Goal: Task Accomplishment & Management: Manage account settings

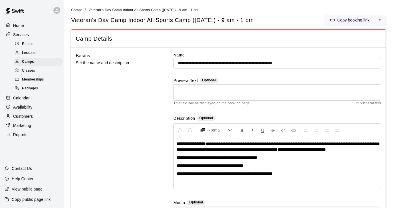
click at [31, 97] on div "Calendar" at bounding box center [32, 98] width 55 height 9
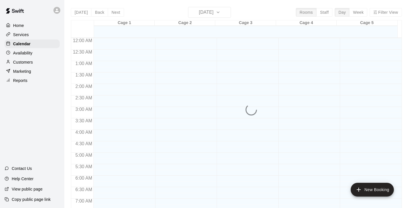
scroll to position [292, 0]
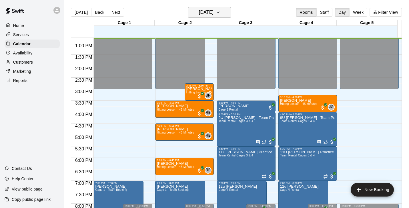
click at [221, 13] on icon "button" at bounding box center [218, 12] width 5 height 7
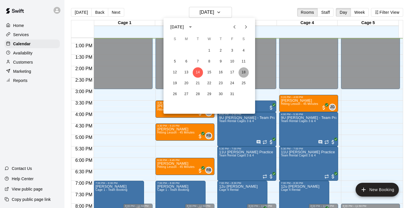
click at [241, 75] on button "18" at bounding box center [243, 72] width 10 height 10
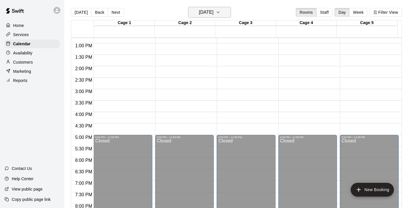
click at [230, 11] on button "[DATE]" at bounding box center [209, 12] width 43 height 11
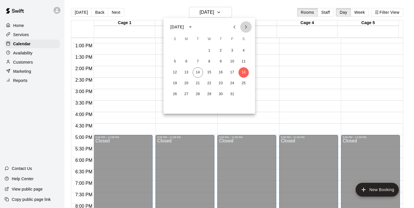
click at [245, 25] on icon "Next month" at bounding box center [246, 26] width 2 height 3
click at [242, 61] on button "13" at bounding box center [243, 61] width 10 height 10
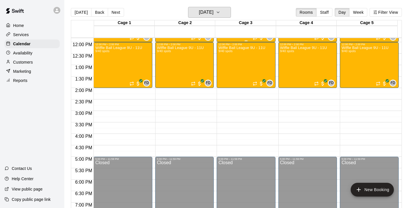
scroll to position [272, 0]
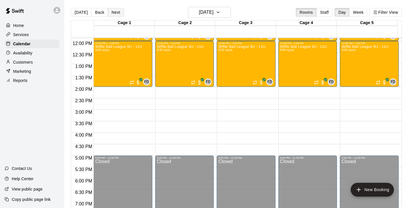
click at [111, 13] on button "Next" at bounding box center [116, 12] width 16 height 9
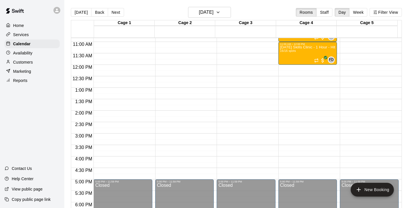
scroll to position [248, 0]
click at [86, 12] on button "[DATE]" at bounding box center [81, 12] width 21 height 9
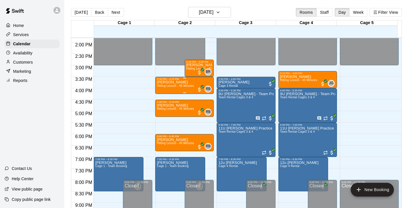
scroll to position [316, 0]
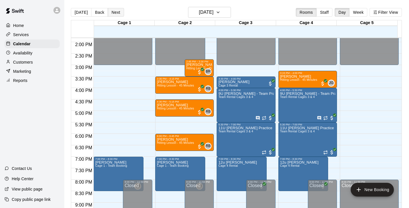
click at [118, 14] on button "Next" at bounding box center [116, 12] width 16 height 9
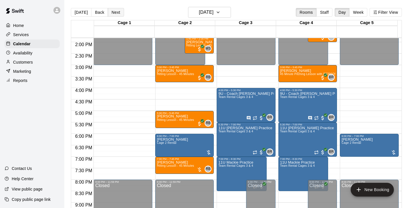
click at [114, 11] on button "Next" at bounding box center [116, 12] width 16 height 9
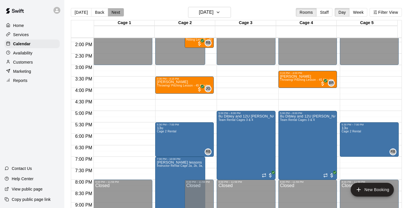
click at [114, 12] on button "Next" at bounding box center [116, 12] width 16 height 9
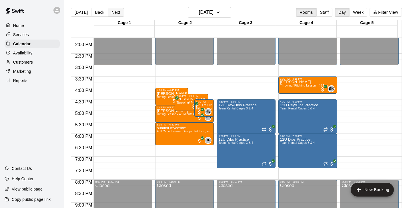
click at [109, 10] on button "Next" at bounding box center [116, 12] width 16 height 9
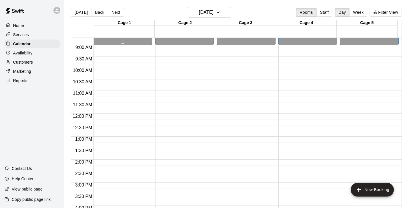
scroll to position [204, 0]
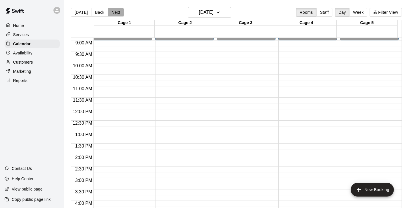
click at [112, 12] on button "Next" at bounding box center [116, 12] width 16 height 9
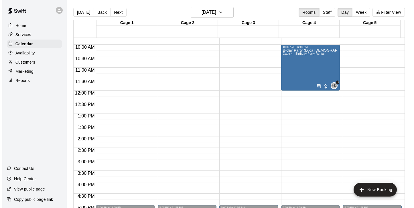
scroll to position [214, 0]
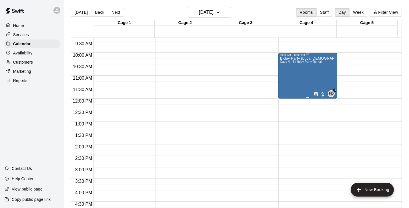
click at [311, 70] on div "B-day Party (Luca [DEMOGRAPHIC_DATA]) Cage 4 - Birthday Party Rental" at bounding box center [307, 160] width 55 height 208
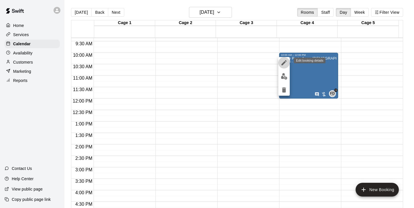
click at [283, 64] on icon "edit" at bounding box center [283, 62] width 5 height 5
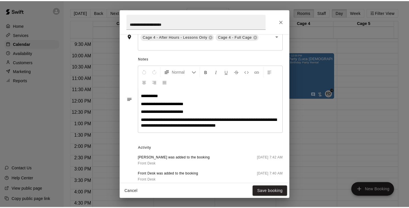
scroll to position [158, 0]
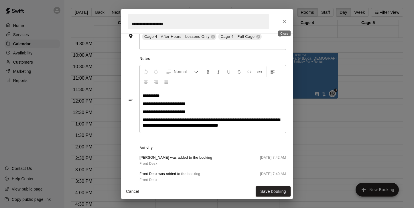
click at [284, 20] on icon "Close" at bounding box center [284, 22] width 6 height 6
